Goal: Task Accomplishment & Management: Complete application form

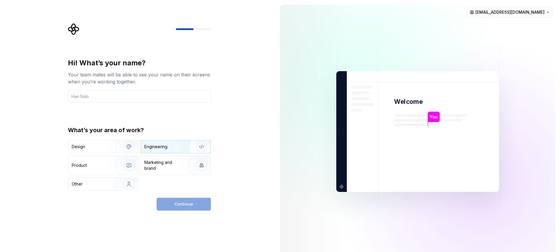
click at [171, 147] on div "Engineering" at bounding box center [167, 147] width 46 height 6
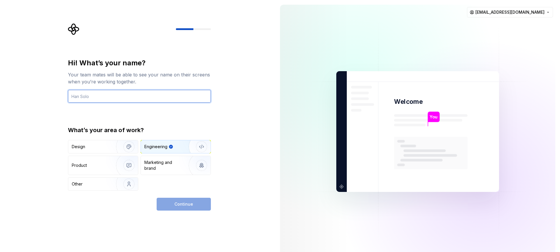
click at [165, 99] on input "text" at bounding box center [139, 96] width 143 height 13
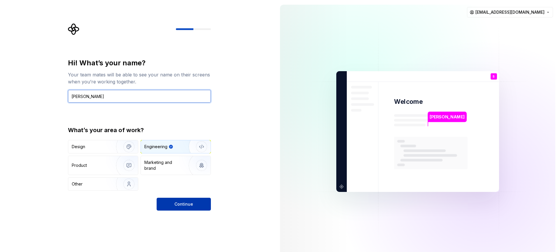
type input "[PERSON_NAME]"
click at [193, 206] on button "Continue" at bounding box center [184, 204] width 54 height 13
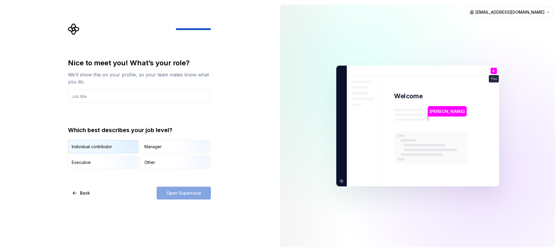
click at [114, 149] on img "button" at bounding box center [123, 154] width 37 height 39
click at [165, 147] on div "Manager" at bounding box center [176, 146] width 70 height 13
click at [111, 144] on img "button" at bounding box center [123, 154] width 37 height 39
click at [109, 161] on img "button" at bounding box center [123, 169] width 37 height 39
click at [117, 147] on img "button" at bounding box center [123, 154] width 37 height 39
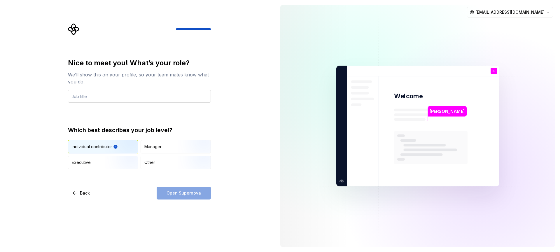
click at [125, 101] on input "text" at bounding box center [139, 96] width 143 height 13
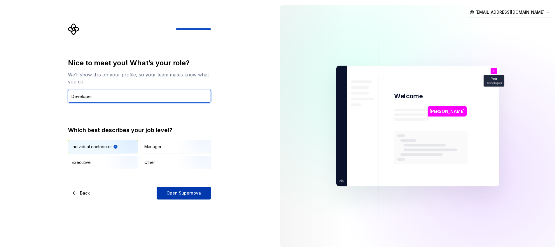
type input "Developer"
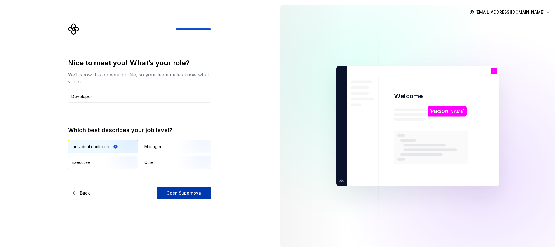
click at [185, 194] on span "Open Supernova" at bounding box center [184, 193] width 34 height 6
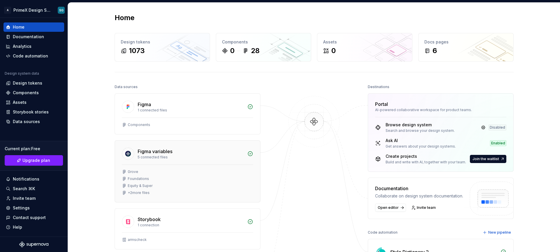
click at [201, 151] on div "Figma variables" at bounding box center [191, 151] width 106 height 7
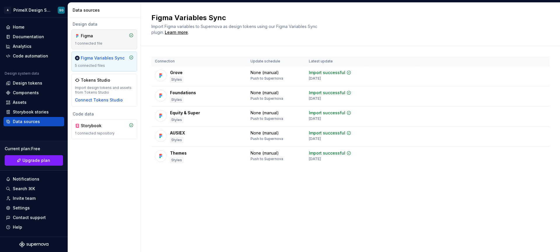
click at [102, 41] on div "1 connected file" at bounding box center [104, 43] width 59 height 5
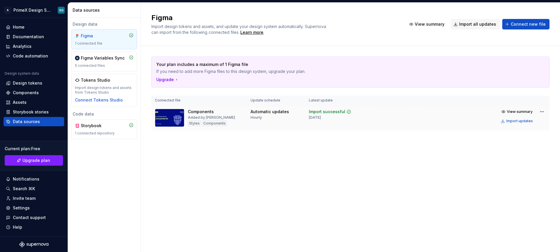
click at [235, 116] on div "Components Added by [PERSON_NAME] Components" at bounding box center [199, 118] width 89 height 18
click at [25, 11] on html "A PrimeX Design System SG Home Documentation Analytics Code automation Design s…" at bounding box center [280, 126] width 560 height 252
